Goal: Task Accomplishment & Management: Use online tool/utility

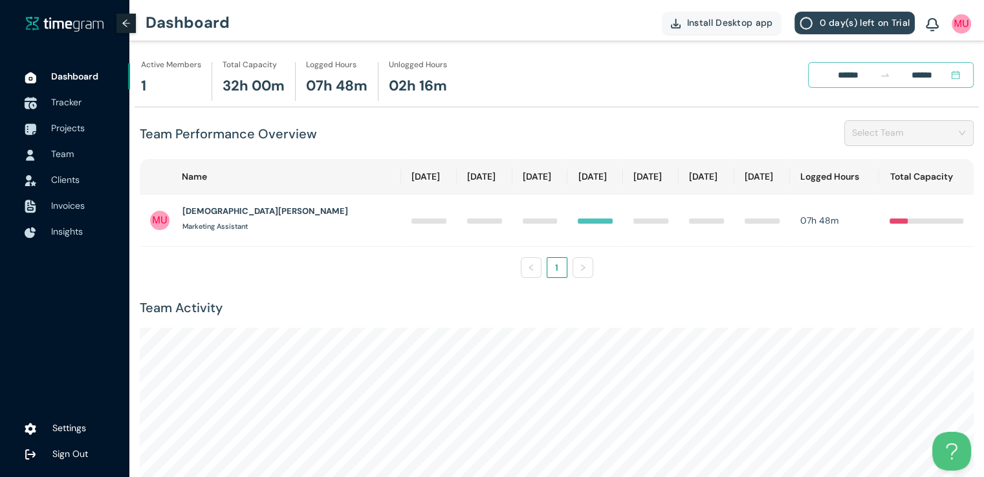
click at [70, 104] on span "Tracker" at bounding box center [66, 102] width 30 height 12
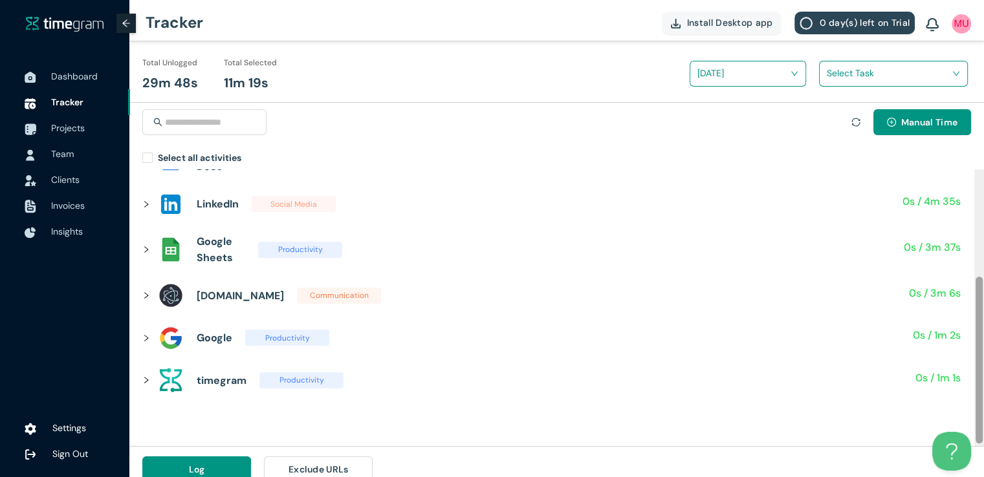
scroll to position [180, 0]
drag, startPoint x: 978, startPoint y: 226, endPoint x: 973, endPoint y: 336, distance: 109.4
click at [973, 336] on div "Gmail Communication 11m 19s / 11m 19s Unselect All CodingKey LinkedIn — access …" at bounding box center [556, 307] width 854 height 277
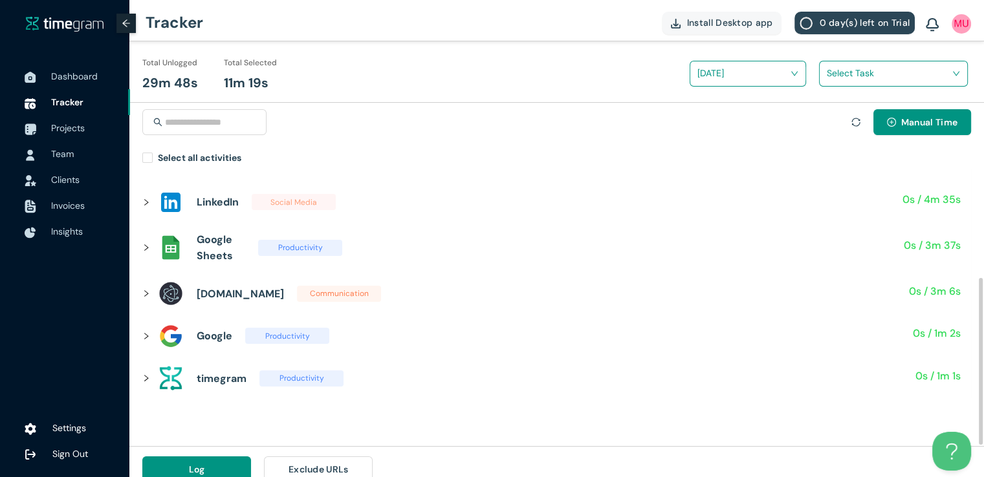
click at [146, 296] on icon "right" at bounding box center [146, 294] width 8 height 8
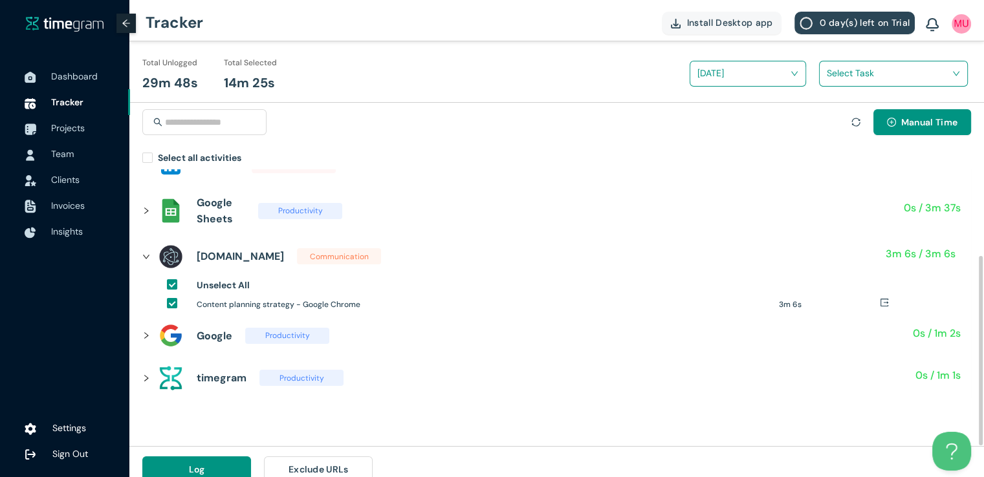
scroll to position [127, 0]
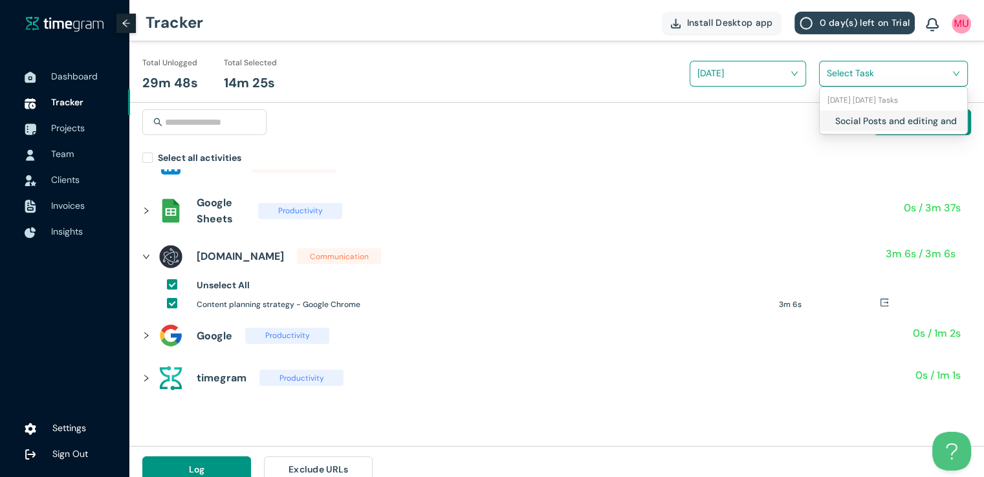
click at [837, 77] on input "search" at bounding box center [888, 72] width 124 height 19
click at [835, 118] on h1 "Social Posts and editing and finalizing" at bounding box center [911, 121] width 152 height 14
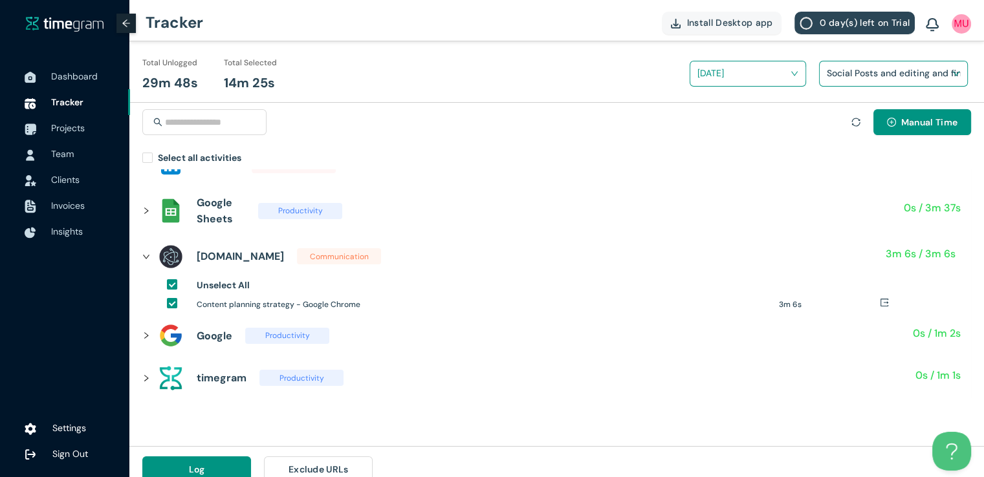
drag, startPoint x: 982, startPoint y: 96, endPoint x: 993, endPoint y: 108, distance: 16.0
click at [983, 108] on html "Dashboard Tracker Projects Team Clients Invoices Insights Settings Sign Out Tra…" at bounding box center [492, 238] width 984 height 477
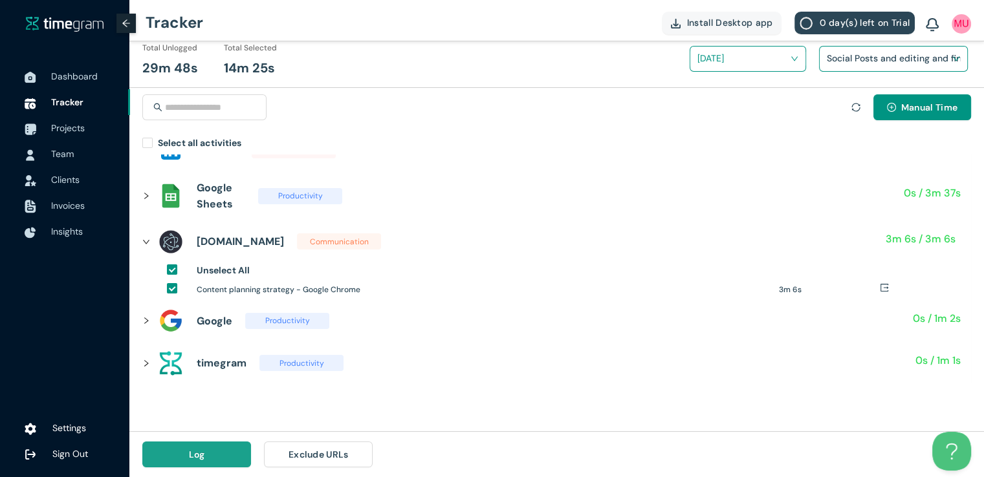
click at [206, 456] on button "Log" at bounding box center [196, 455] width 109 height 26
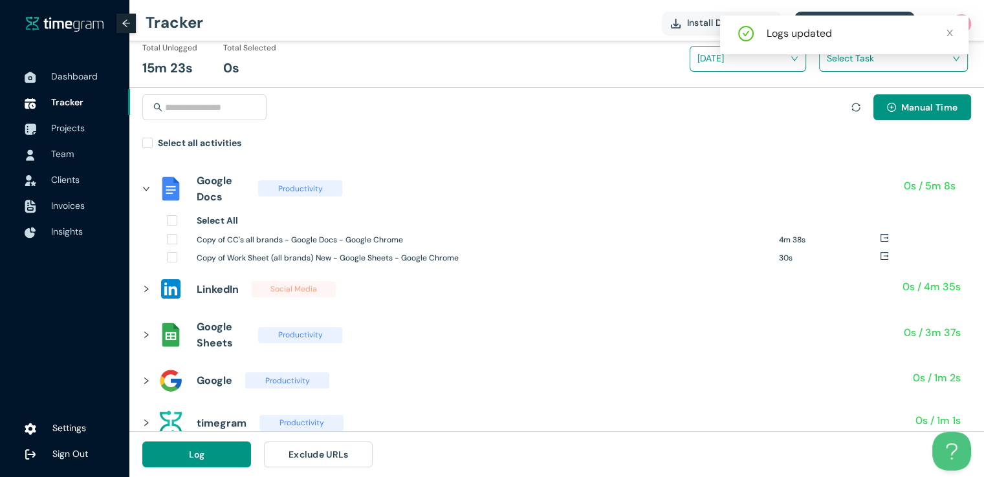
scroll to position [0, 0]
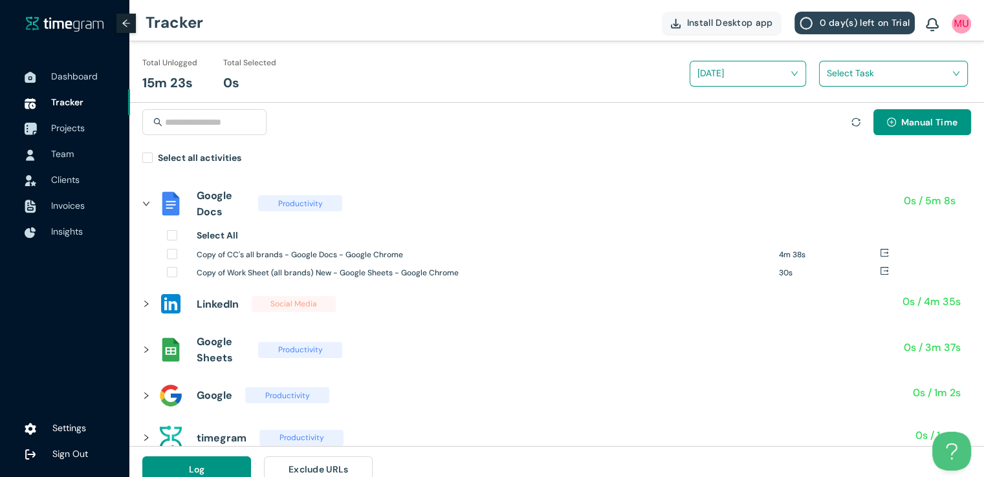
click at [79, 133] on span "Projects" at bounding box center [68, 128] width 34 height 12
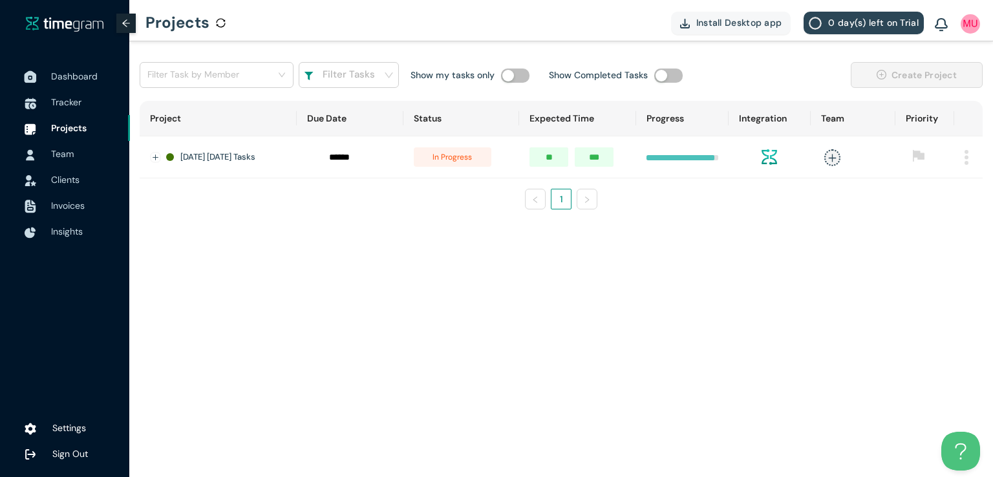
click at [91, 84] on span "Dashboard" at bounding box center [85, 76] width 69 height 26
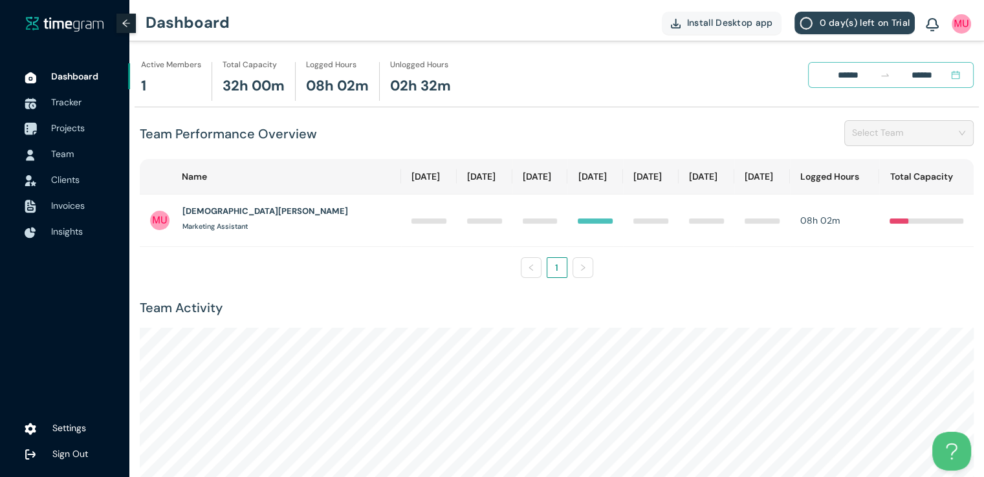
click at [61, 129] on span "Projects" at bounding box center [68, 128] width 34 height 12
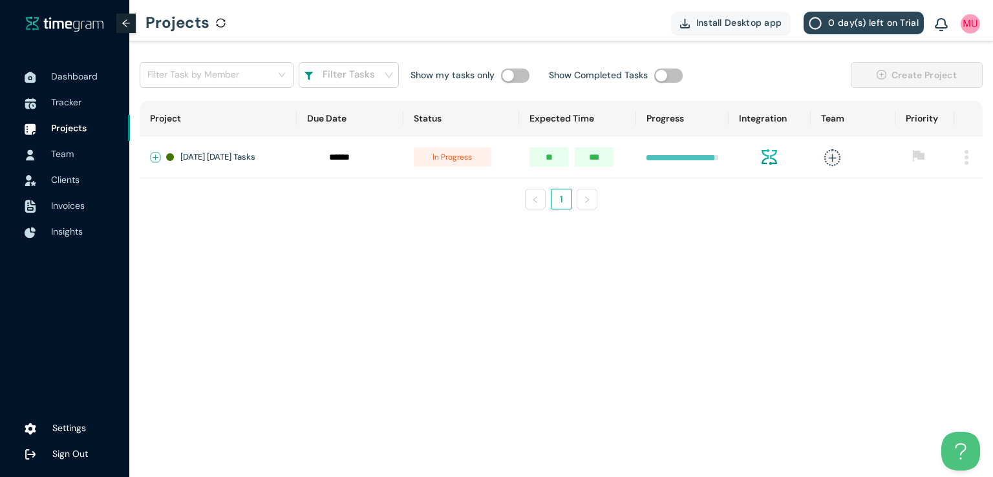
click at [155, 156] on button "Expand row" at bounding box center [156, 158] width 10 height 10
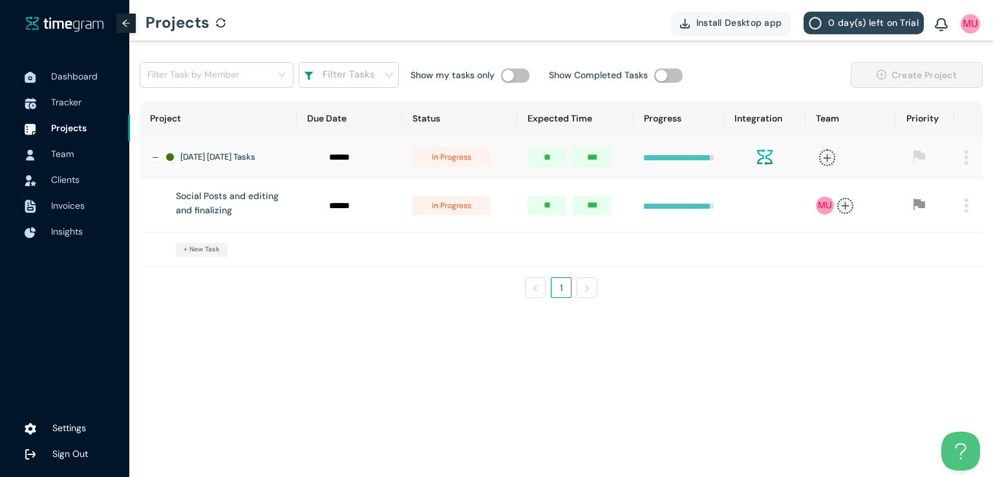
click at [457, 211] on span "in progress" at bounding box center [452, 205] width 78 height 19
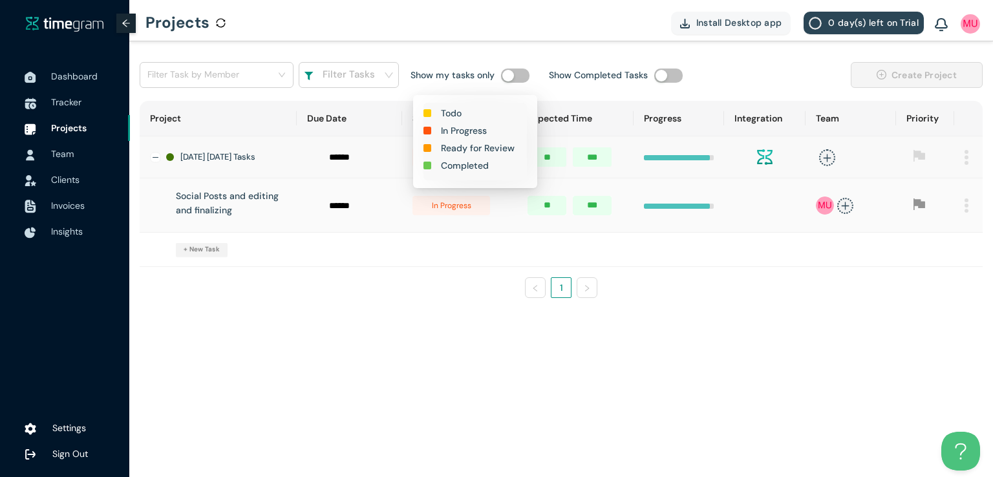
click at [468, 166] on h1 "Completed" at bounding box center [465, 165] width 48 height 14
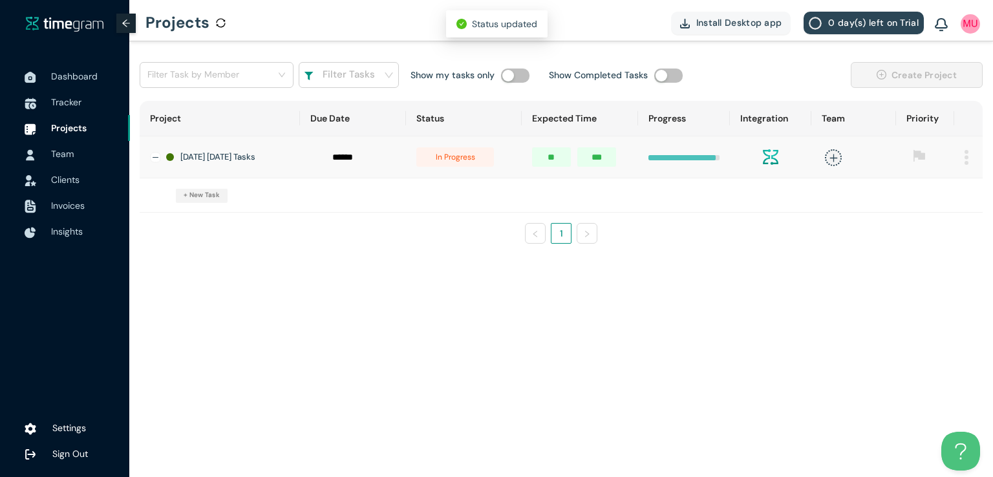
click at [459, 161] on span "in progress" at bounding box center [455, 156] width 78 height 19
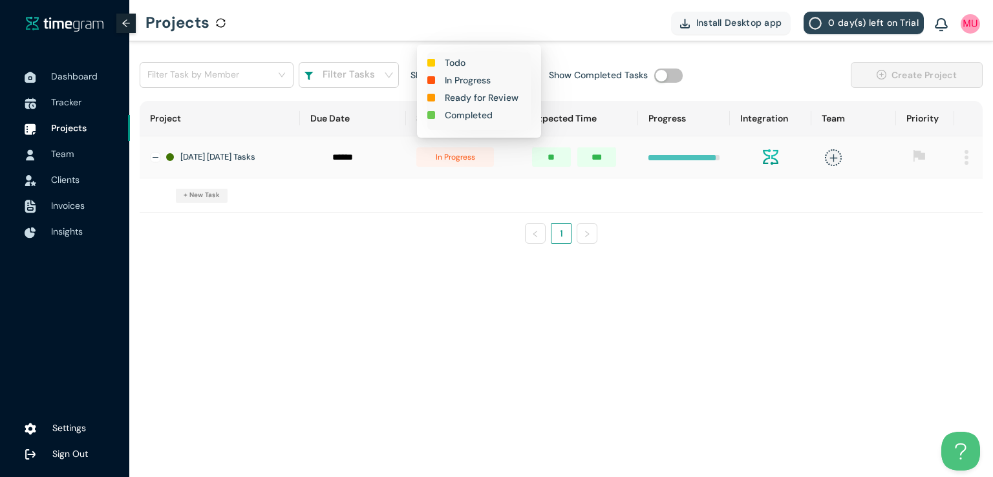
click at [473, 117] on h1 "Completed" at bounding box center [469, 115] width 48 height 14
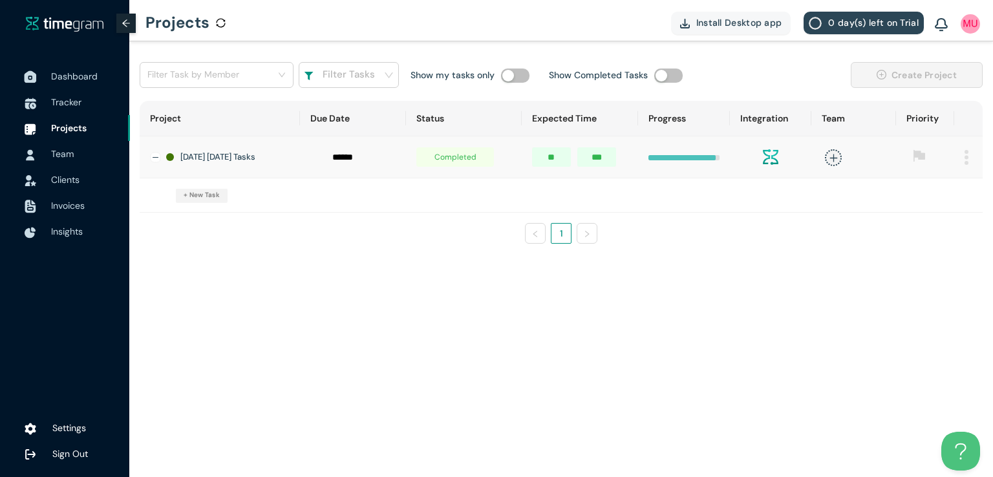
click at [73, 76] on span "Dashboard" at bounding box center [74, 76] width 47 height 12
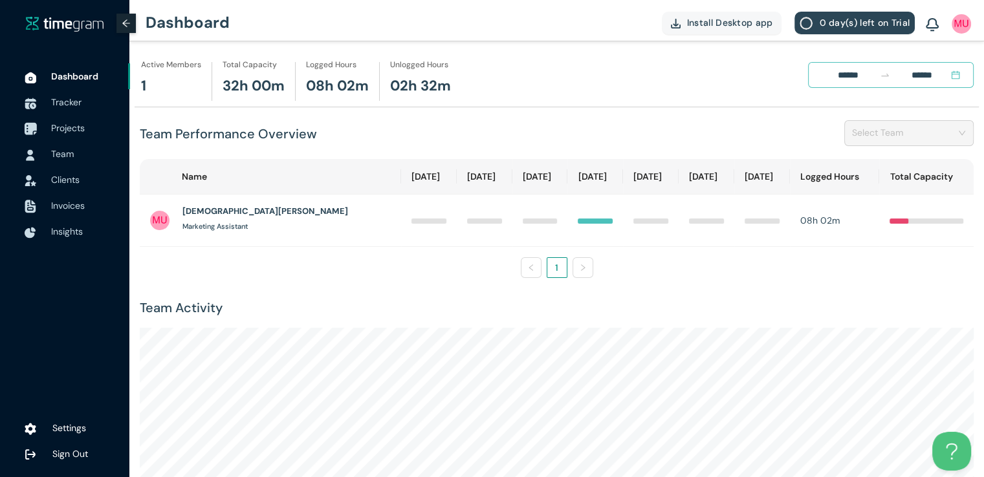
click at [61, 131] on span "Projects" at bounding box center [68, 128] width 34 height 12
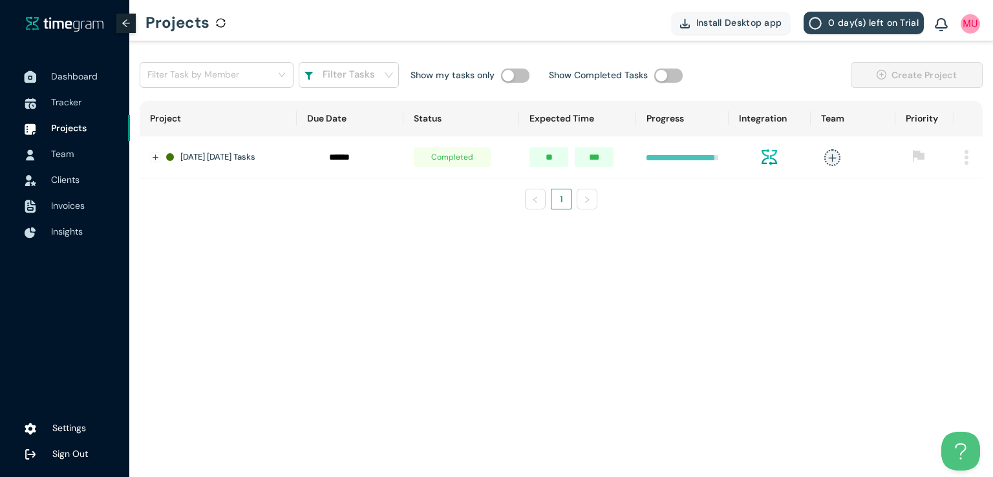
click at [72, 80] on span "Dashboard" at bounding box center [74, 76] width 47 height 12
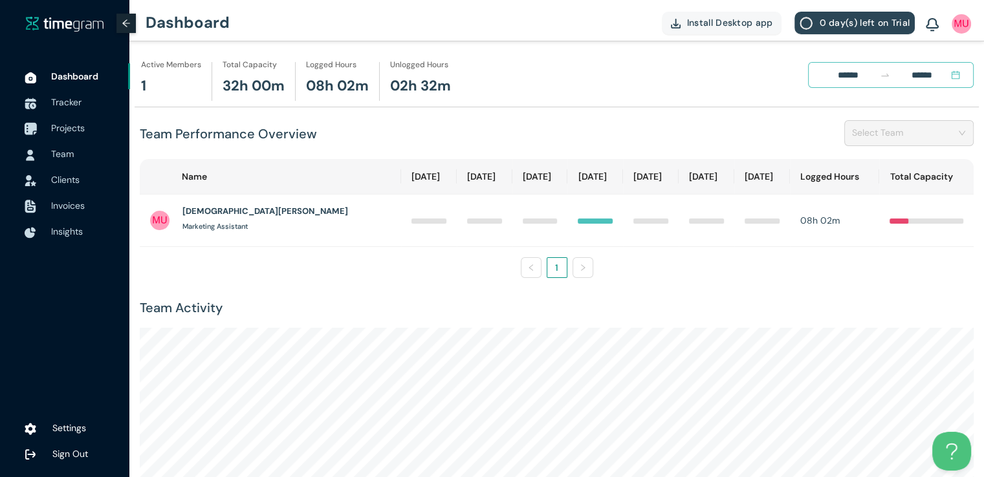
click at [72, 121] on span "Projects" at bounding box center [85, 128] width 69 height 26
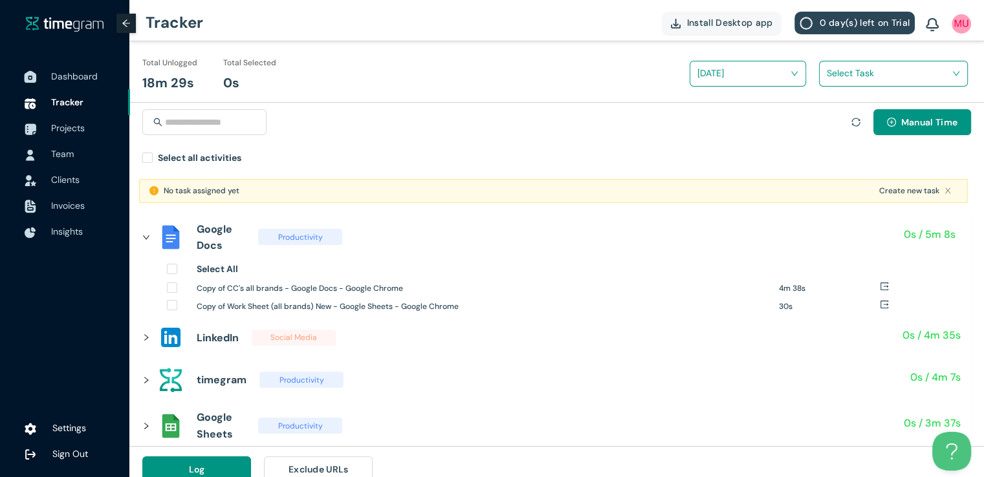
click at [83, 74] on span "Dashboard" at bounding box center [74, 76] width 47 height 12
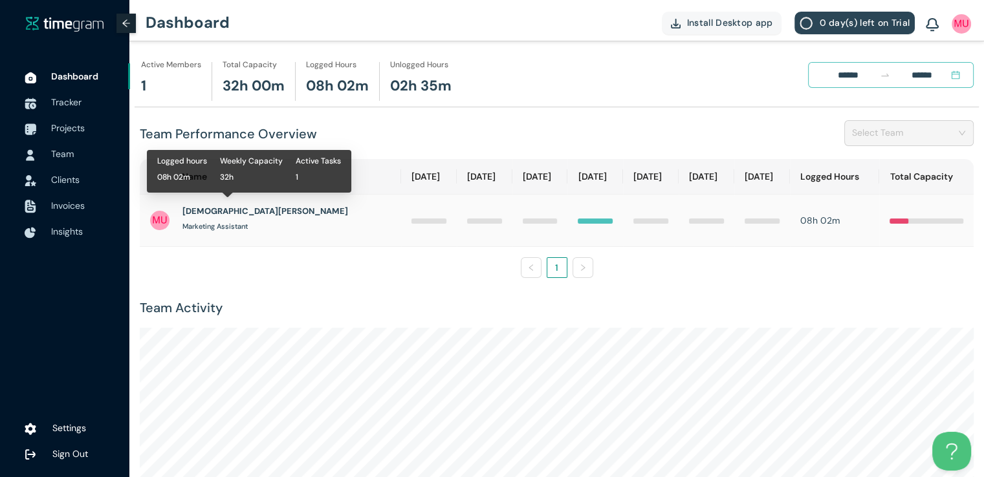
click at [215, 210] on h1 "[DEMOGRAPHIC_DATA][PERSON_NAME]" at bounding box center [265, 211] width 166 height 13
